Goal: Information Seeking & Learning: Check status

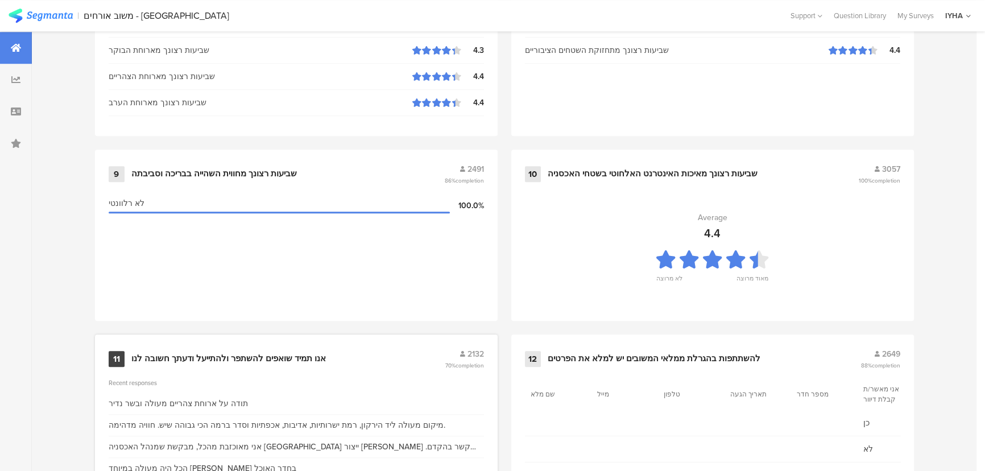
scroll to position [1194, 0]
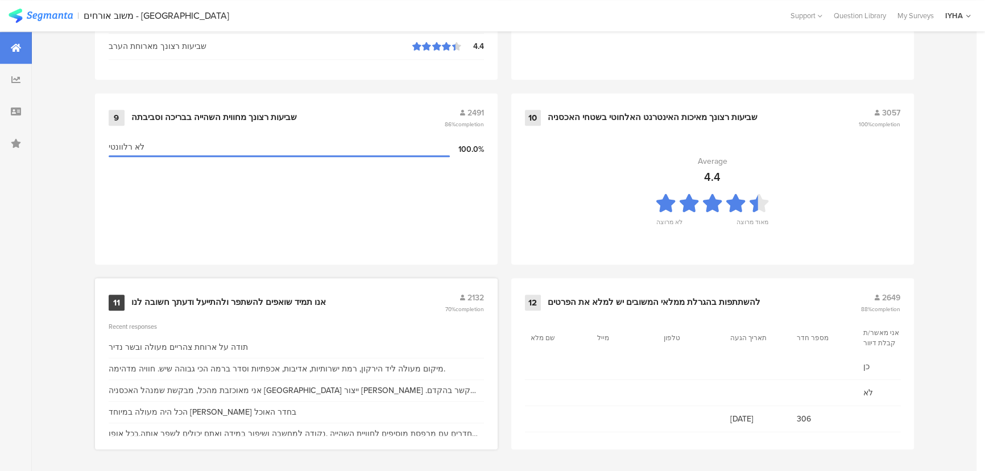
click at [238, 313] on div "11 אנו תמיד שואפים להשתפר ולהתייעל ודעתך חשובה לנו 2132 70% completion Recent r…" at bounding box center [296, 363] width 402 height 171
click at [238, 300] on div "אנו תמיד שואפים להשתפר ולהתייעל ודעתך חשובה לנו" at bounding box center [228, 302] width 194 height 11
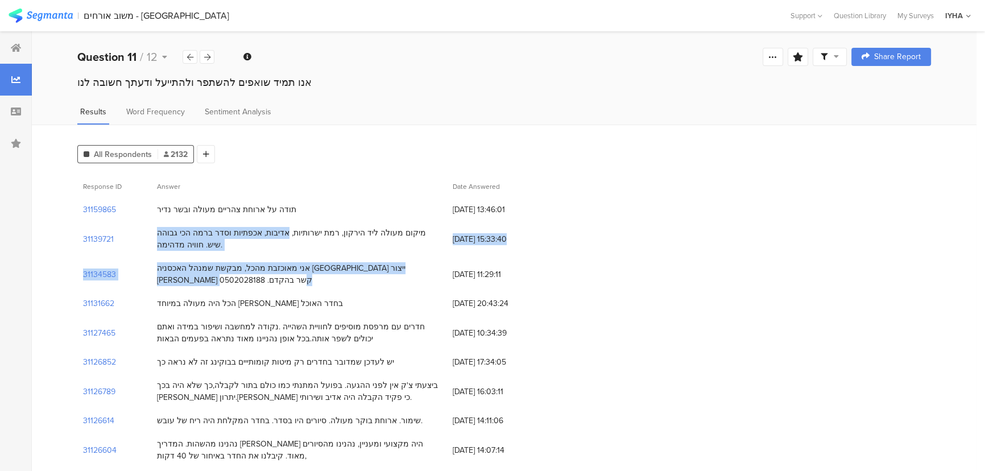
drag, startPoint x: 172, startPoint y: 279, endPoint x: 328, endPoint y: 221, distance: 166.2
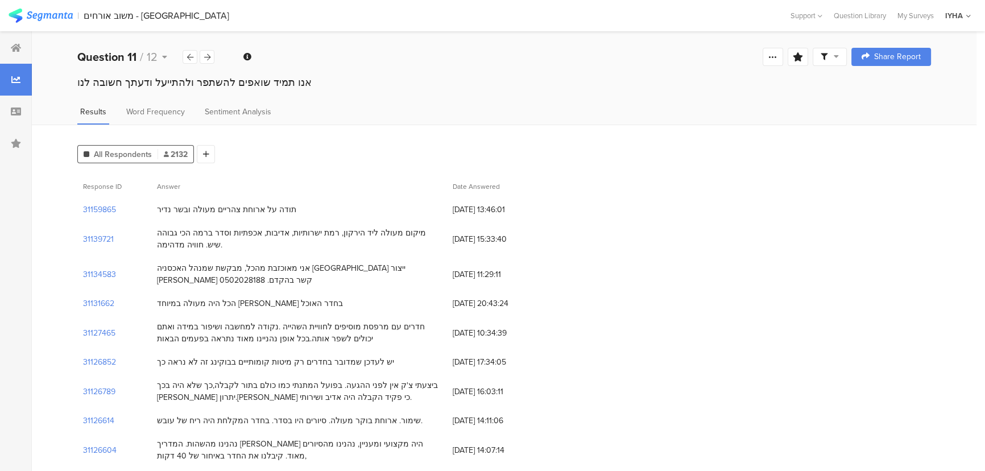
click at [331, 227] on div "מיקום מעולה ליד הירקון, רמת ישרותיות, אדיבות, אכפתיות וסדר ברמה הכי גבוהה שיש. …" at bounding box center [299, 239] width 284 height 24
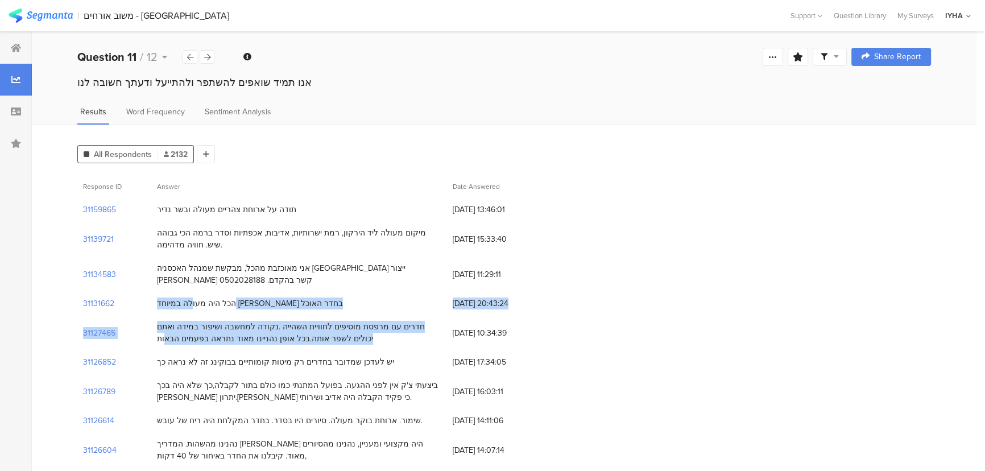
drag, startPoint x: 278, startPoint y: 305, endPoint x: 182, endPoint y: 335, distance: 100.9
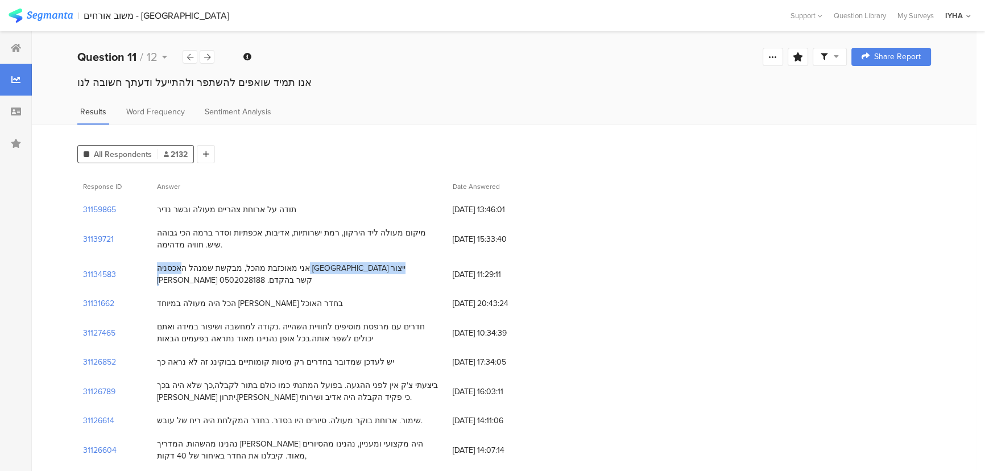
drag, startPoint x: 303, startPoint y: 267, endPoint x: 197, endPoint y: 271, distance: 105.8
click at [197, 271] on div "אני מאוכזבת מהכל, מבקשת שמנהל האכסניה בתל אביב ייצור איתי קשר בהקדם. 0502028188" at bounding box center [299, 274] width 284 height 24
